Goal: Task Accomplishment & Management: Manage account settings

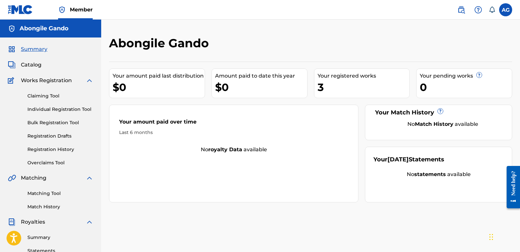
click at [27, 64] on span "Catalog" at bounding box center [31, 65] width 21 height 8
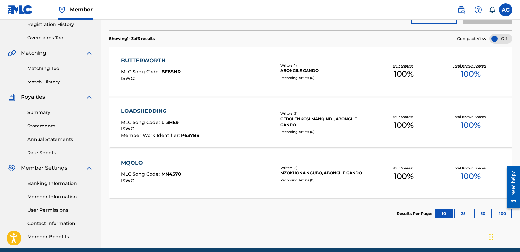
drag, startPoint x: 520, startPoint y: 80, endPoint x: 5, endPoint y: 0, distance: 521.4
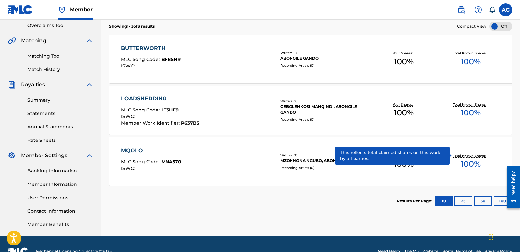
click at [465, 203] on button "25" at bounding box center [463, 201] width 18 height 10
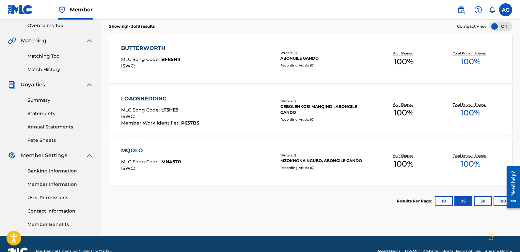
click at [478, 200] on button "50" at bounding box center [483, 201] width 18 height 10
click at [441, 203] on button "10" at bounding box center [444, 201] width 18 height 10
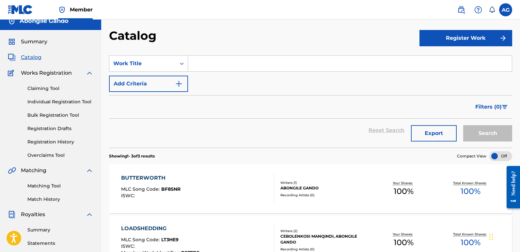
scroll to position [0, 0]
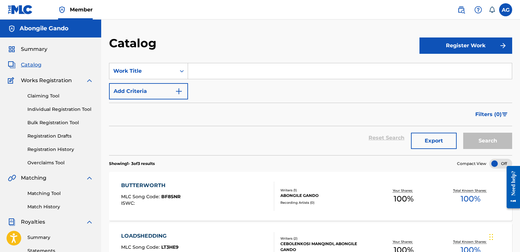
click at [470, 45] on button "Register Work" at bounding box center [465, 46] width 93 height 16
click at [448, 69] on link "Individual" at bounding box center [465, 67] width 93 height 16
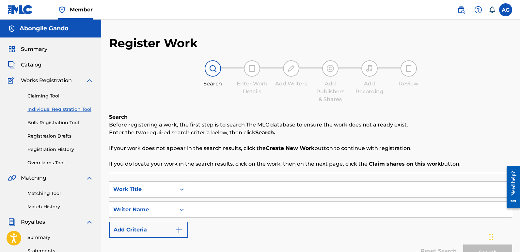
click at [507, 8] on label at bounding box center [505, 9] width 13 height 13
click at [505, 10] on input "AG Abongile Gando [EMAIL_ADDRESS][DOMAIN_NAME] Notification Preferences Profile…" at bounding box center [505, 10] width 0 height 0
click at [440, 92] on p "Log out" at bounding box center [442, 92] width 15 height 6
click at [505, 10] on input "AG Abongile Gando [EMAIL_ADDRESS][DOMAIN_NAME] Notification Preferences Profile…" at bounding box center [505, 10] width 0 height 0
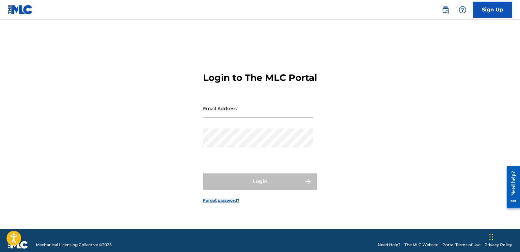
click at [25, 8] on img at bounding box center [20, 9] width 25 height 9
